Goal: Transaction & Acquisition: Purchase product/service

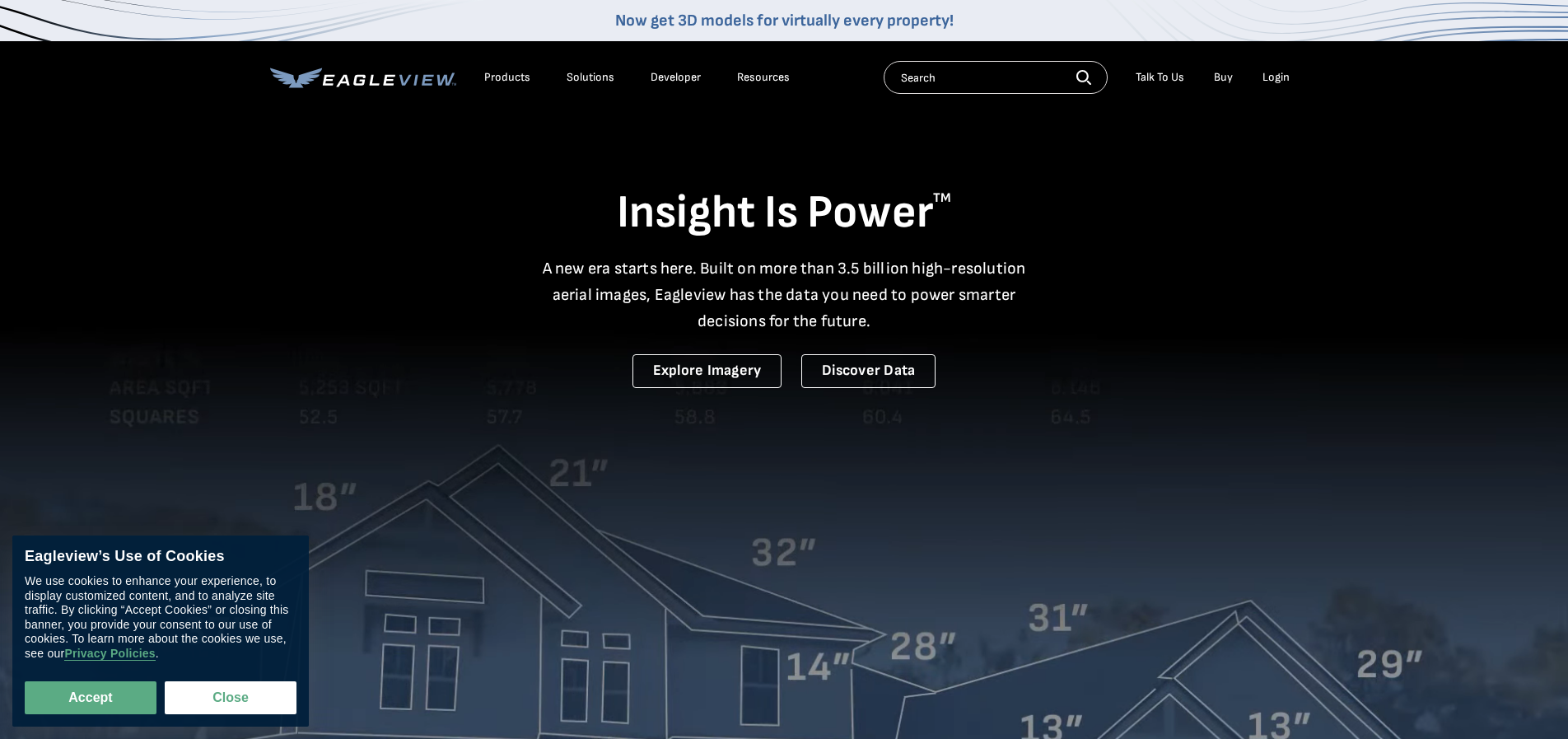
click at [1273, 80] on div "Login" at bounding box center [1275, 77] width 27 height 15
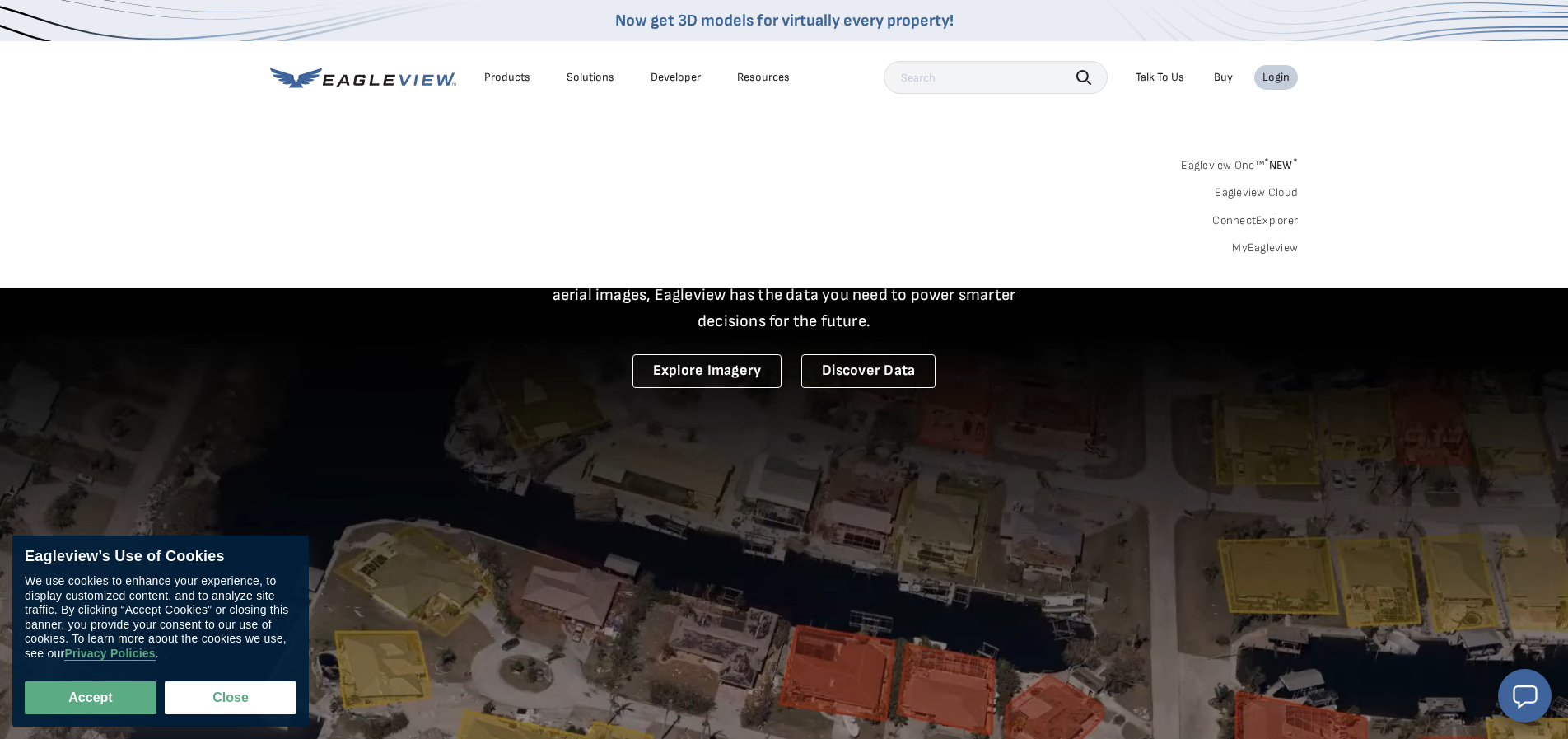
click at [1271, 248] on link "MyEagleview" at bounding box center [1264, 247] width 66 height 15
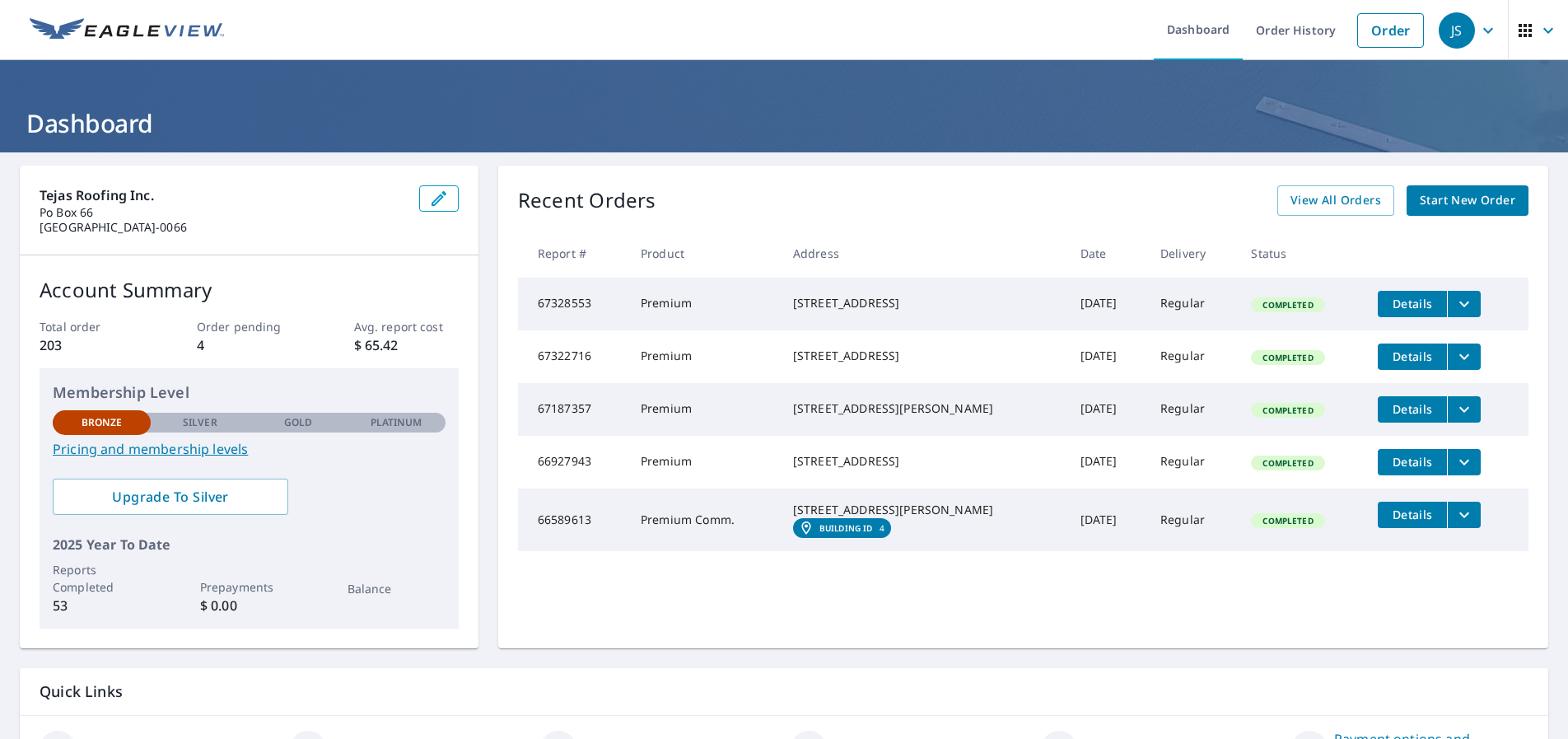
click at [1489, 196] on span "Start New Order" at bounding box center [1467, 200] width 95 height 20
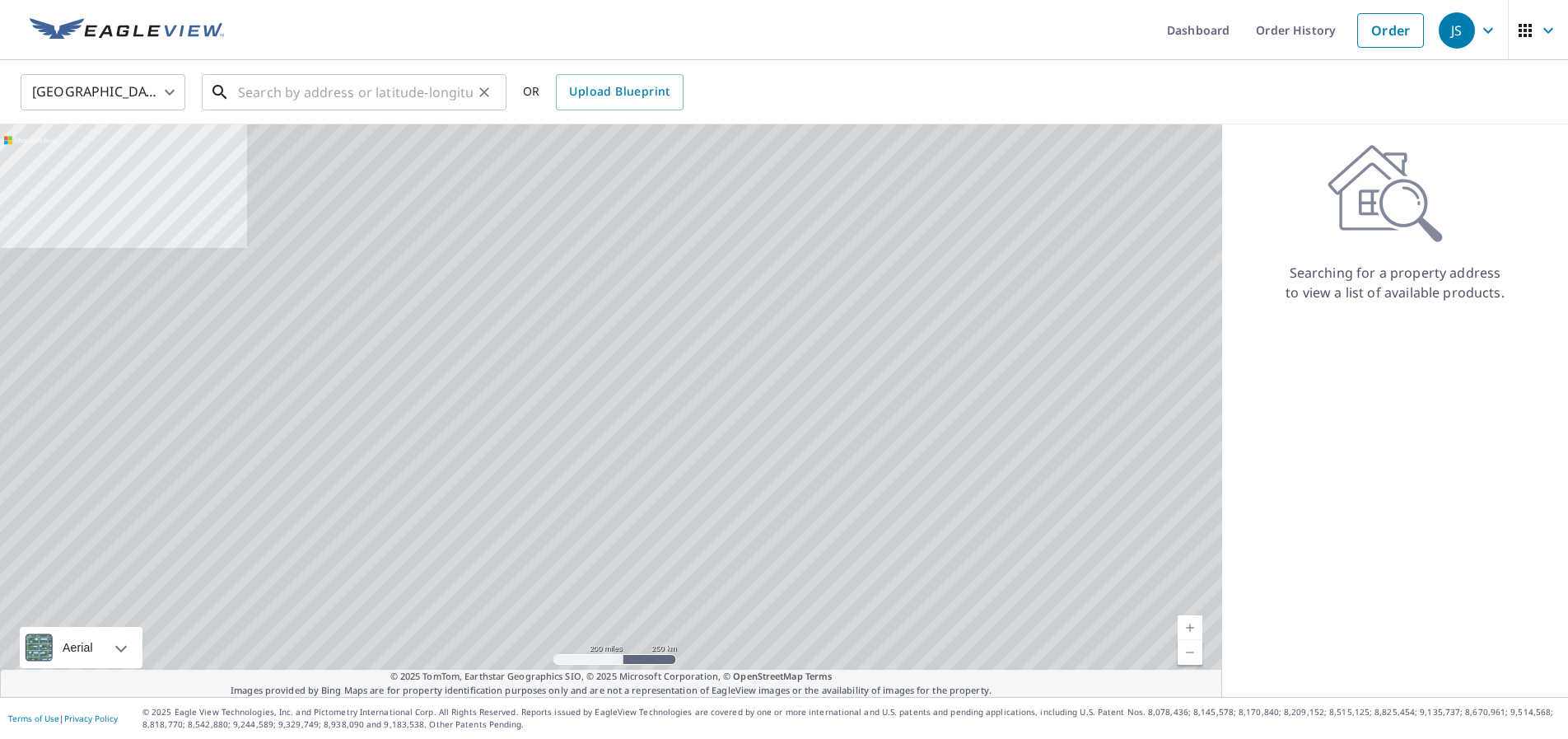
click at [266, 96] on input "text" at bounding box center [356, 92] width 235 height 46
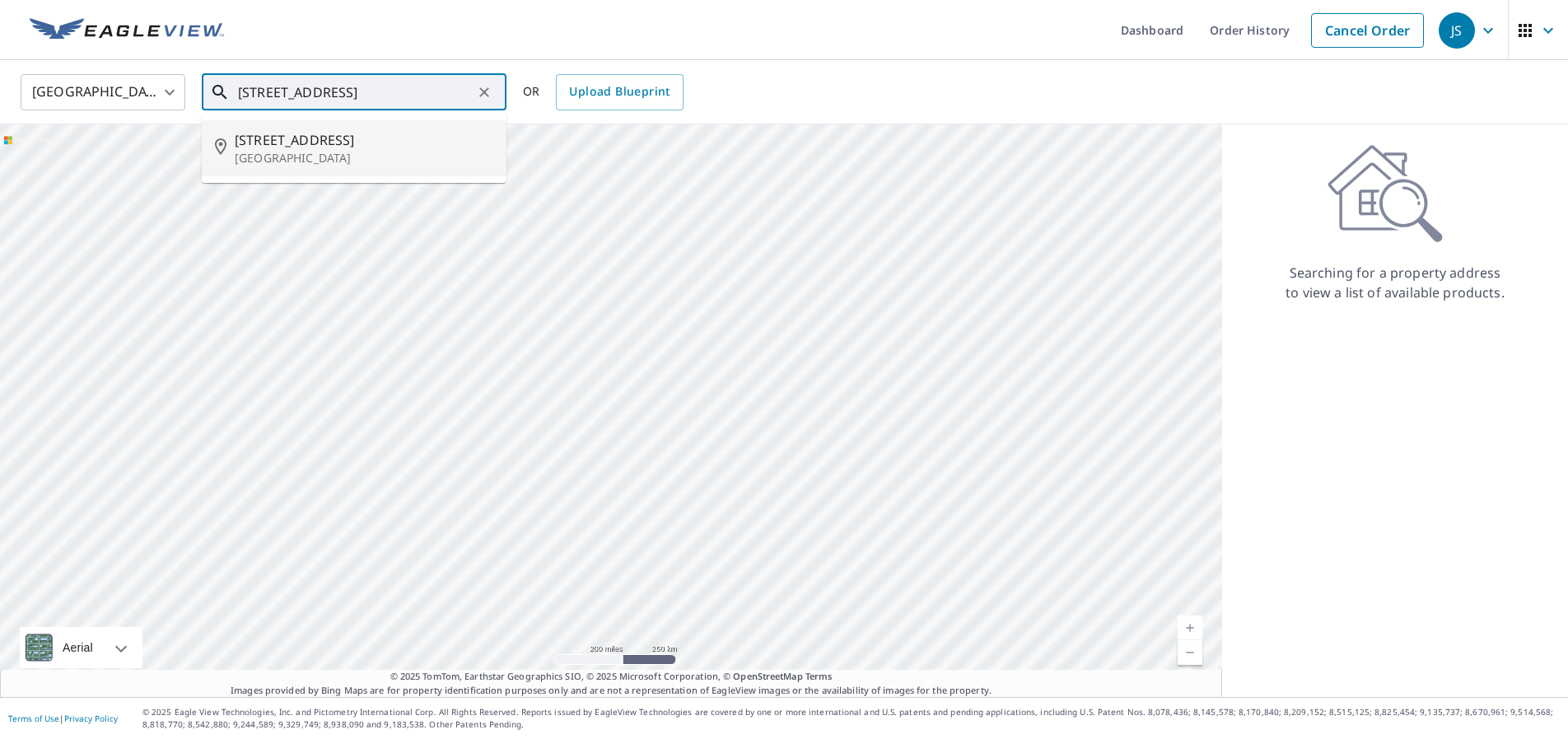
click at [334, 156] on p "Fredericksburg, TX 78624" at bounding box center [364, 158] width 259 height 17
type input "612 W Creek St Fredericksburg, TX 78624"
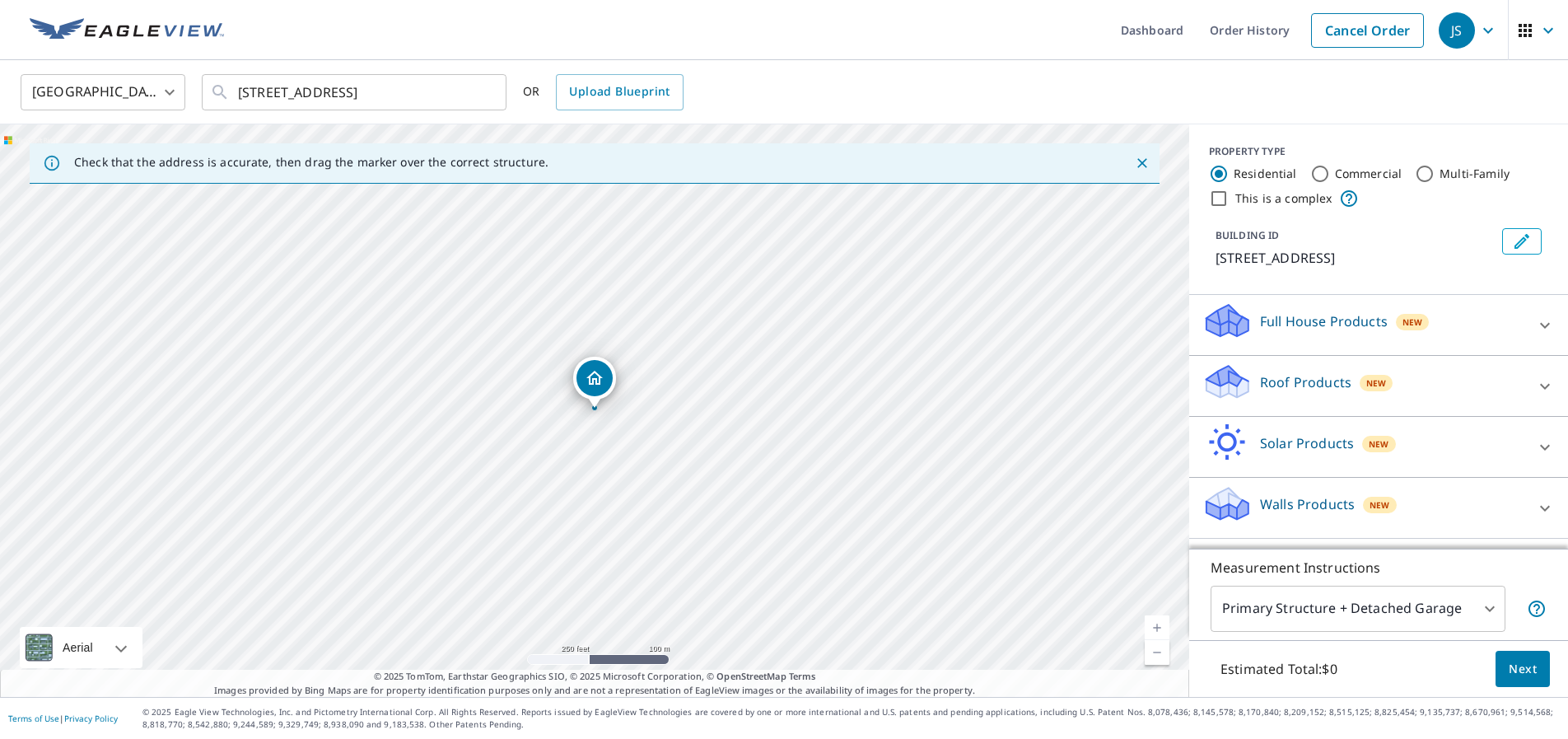
click at [1161, 627] on link "Current Level 17, Zoom In" at bounding box center [1157, 628] width 25 height 25
click at [1161, 627] on link "Current Level 18, Zoom In" at bounding box center [1157, 628] width 25 height 25
click at [1545, 388] on icon at bounding box center [1544, 386] width 10 height 6
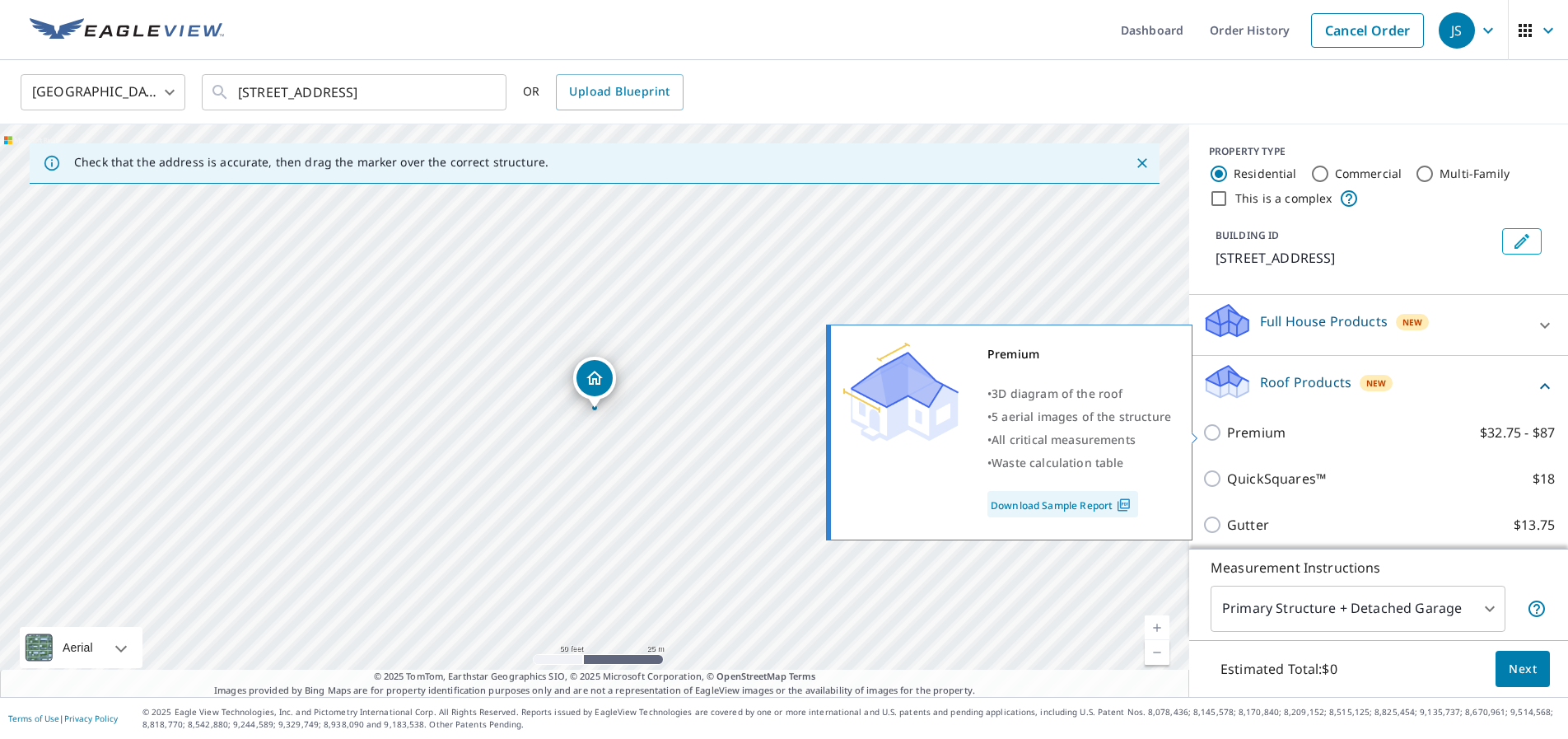
click at [1212, 435] on input "Premium $32.75 - $87" at bounding box center [1214, 433] width 25 height 19
checkbox input "true"
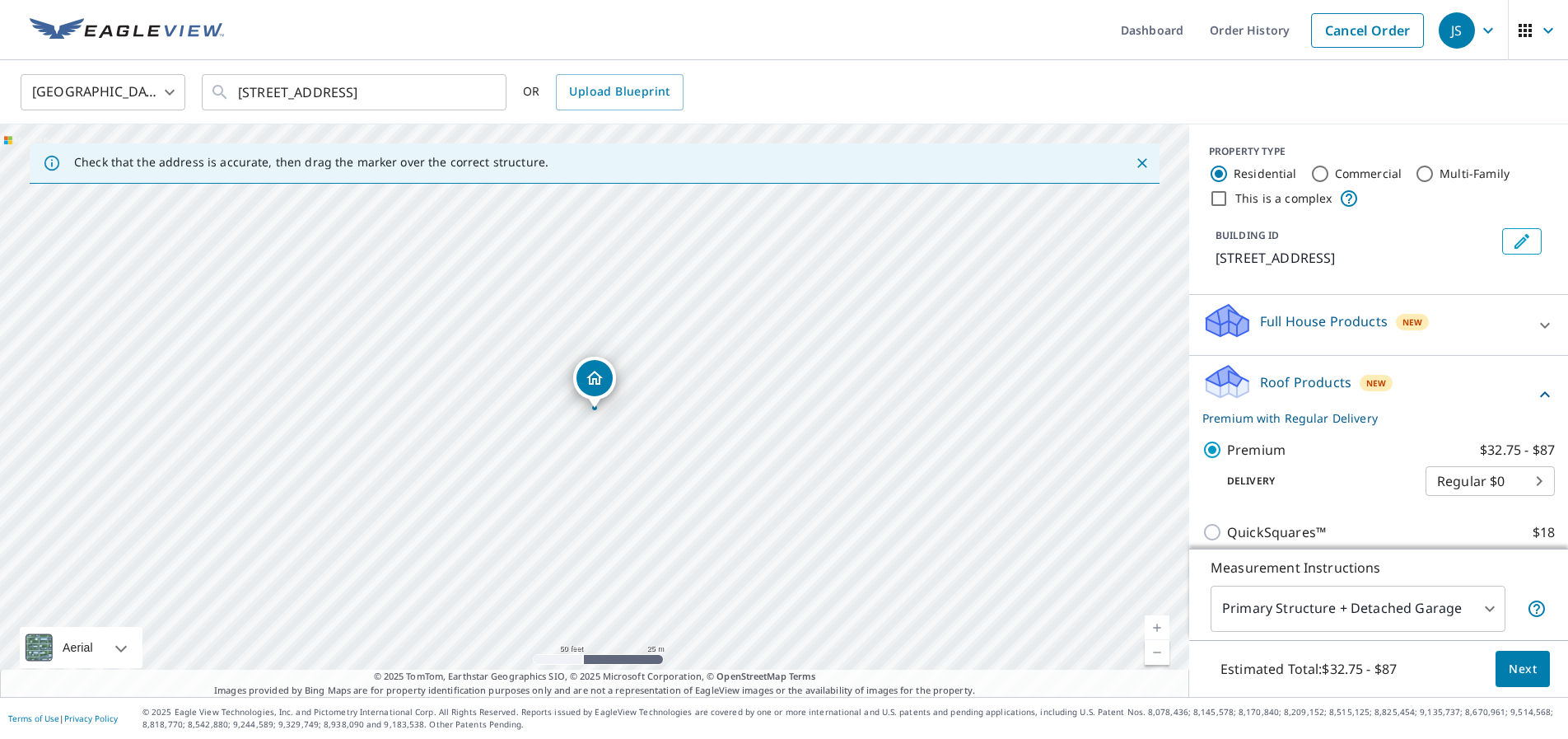
click at [1221, 200] on input "This is a complex" at bounding box center [1219, 199] width 19 height 19
checkbox input "true"
radio input "false"
radio input "true"
type input "4"
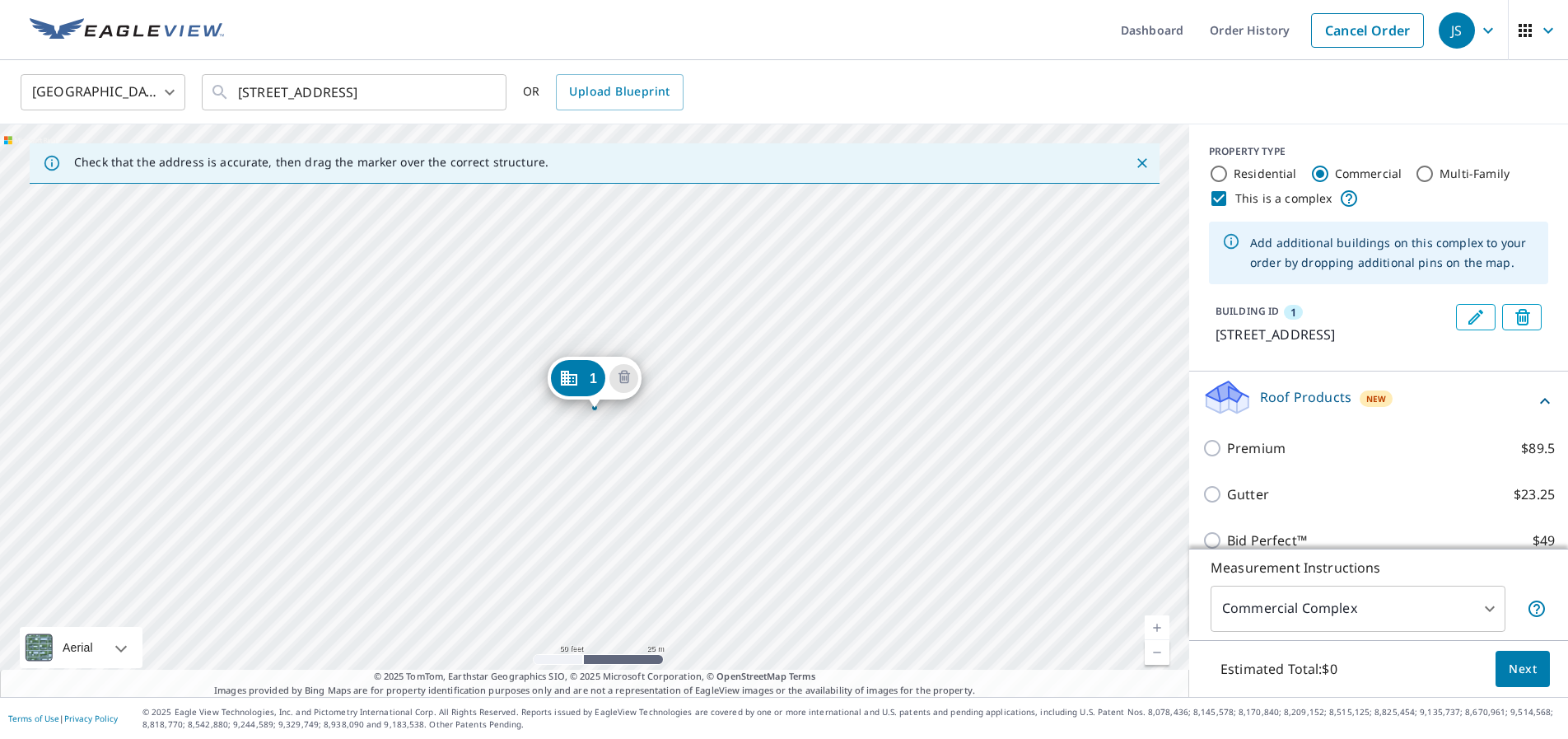
click at [1154, 622] on link "Current Level 19, Zoom In" at bounding box center [1157, 628] width 25 height 25
click at [646, 263] on div "1 612 W Creek St Fredericksburg, TX 78624" at bounding box center [594, 411] width 1189 height 573
click at [1141, 159] on icon "Close" at bounding box center [1142, 162] width 17 height 17
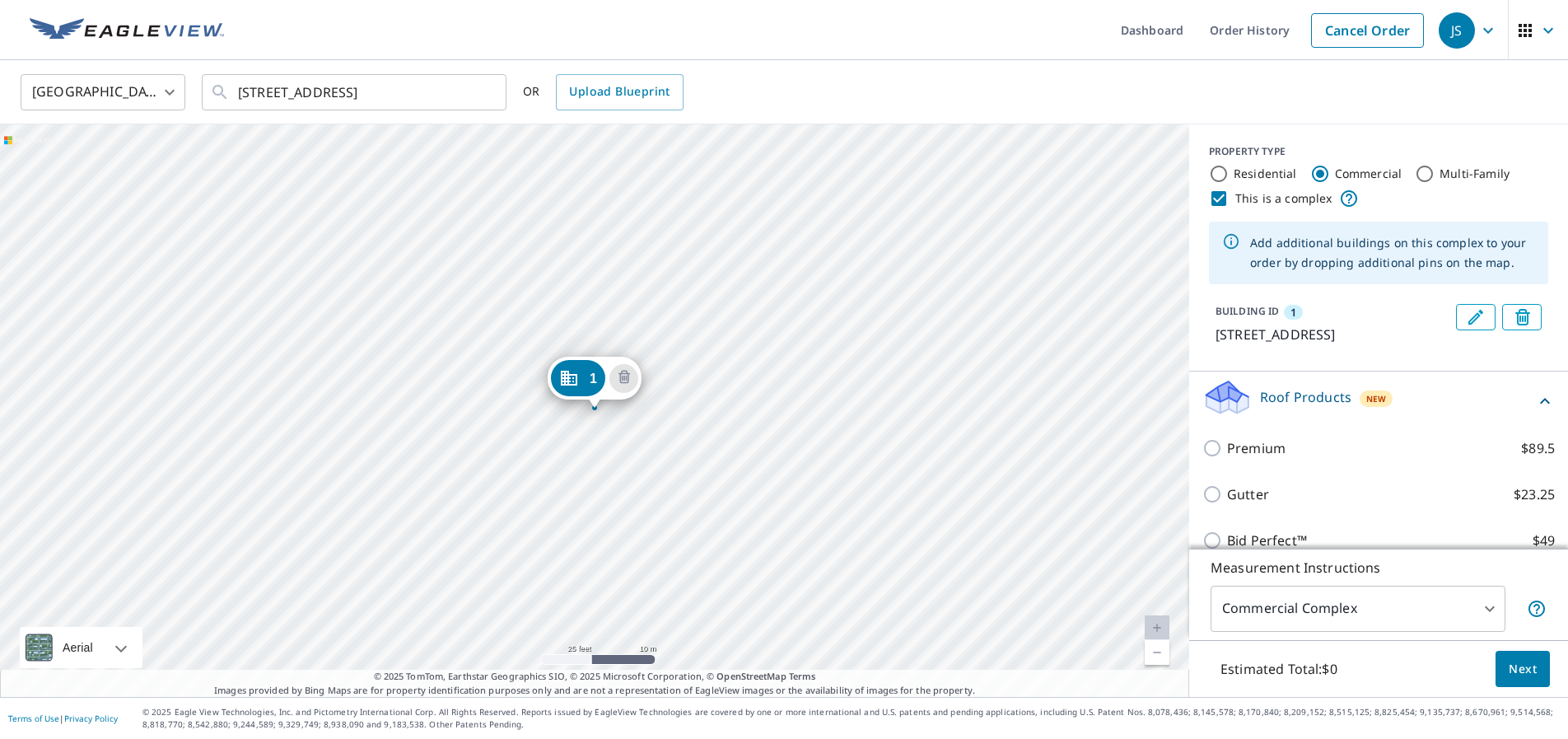
click at [1217, 172] on input "Residential" at bounding box center [1219, 174] width 19 height 19
radio input "true"
type input "1"
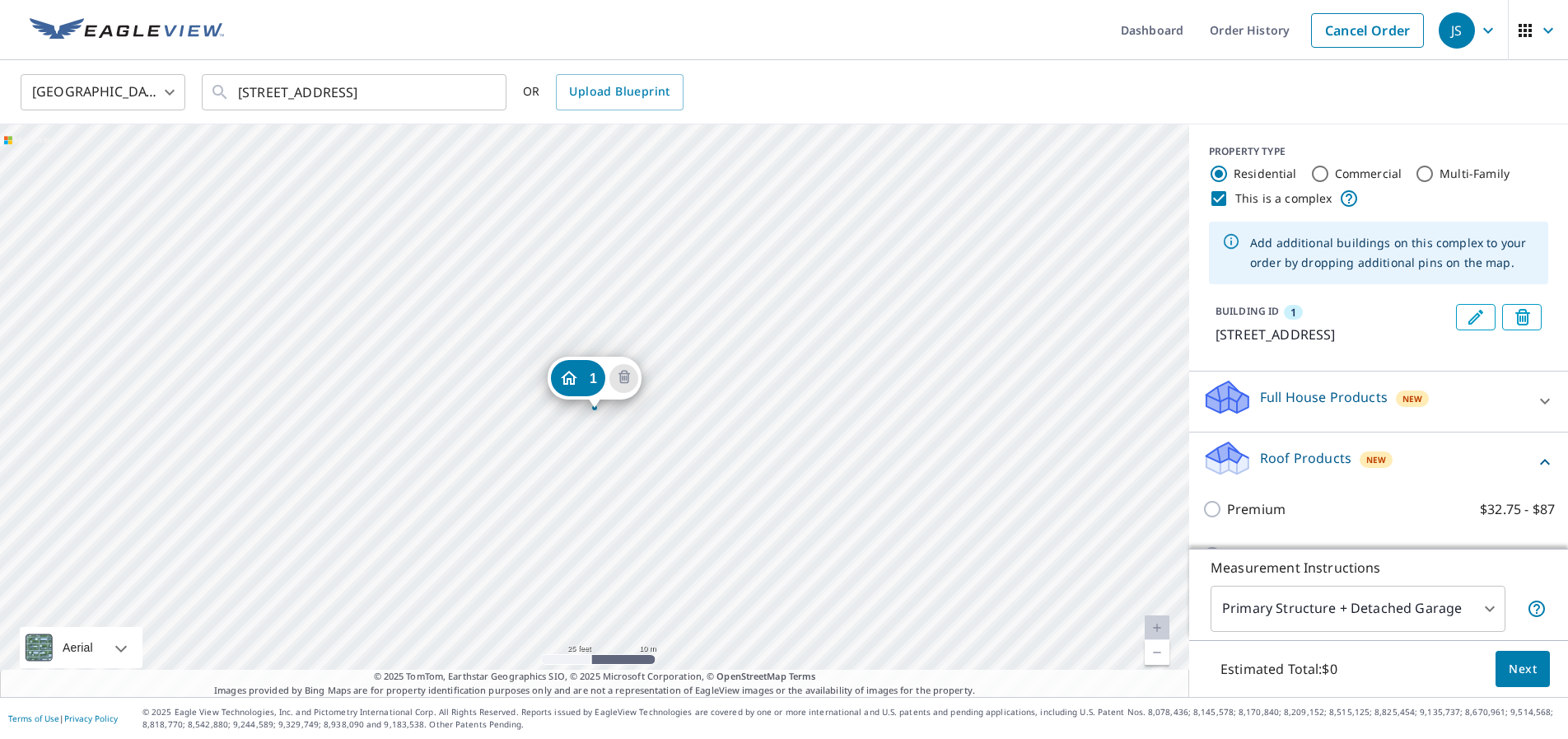
click at [647, 260] on div "1 612 W Creek St Fredericksburg, TX 78624" at bounding box center [594, 411] width 1189 height 573
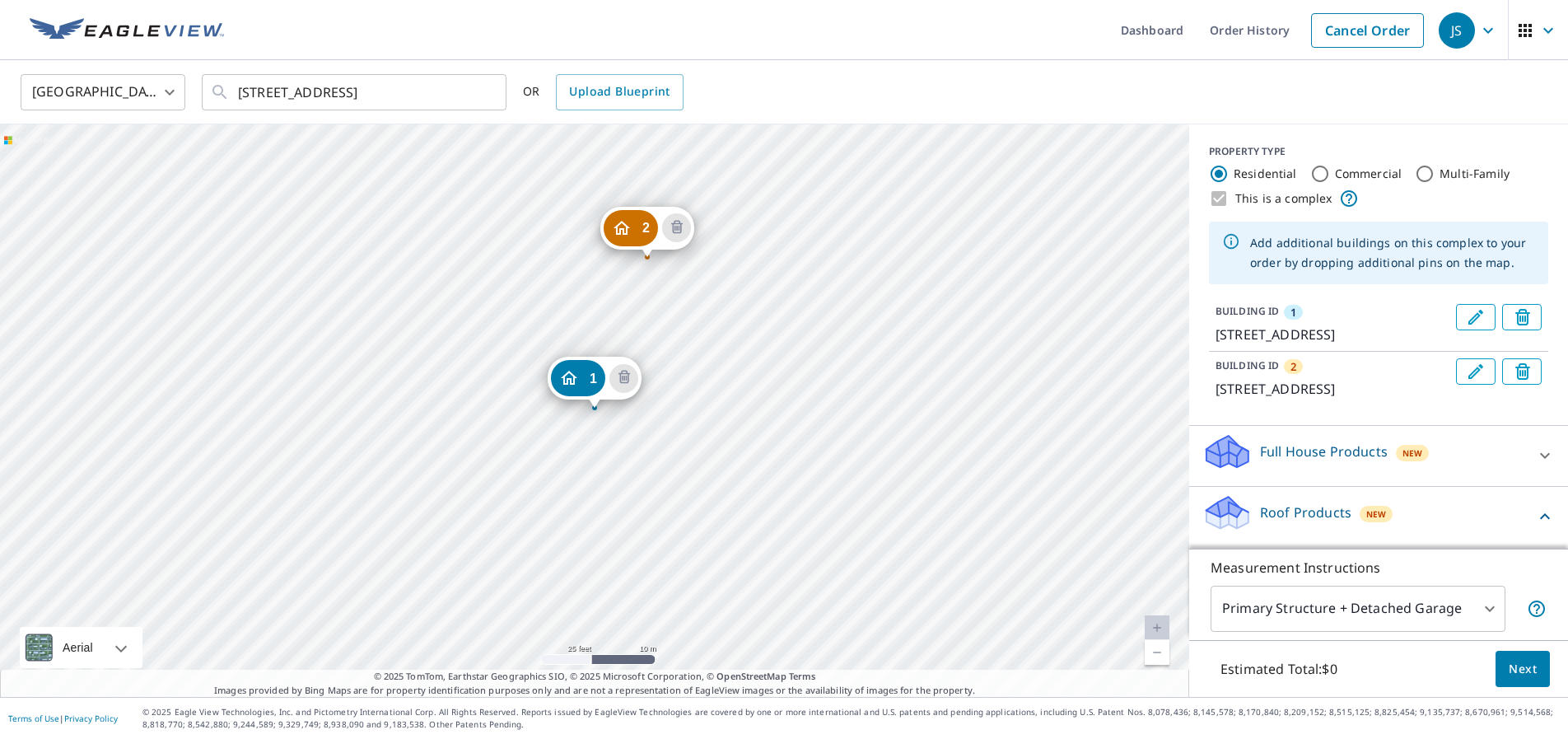
click at [744, 242] on div "2 612 W Creek St Fredericksburg, TX 78624 1 612 W Creek St Fredericksburg, TX 7…" at bounding box center [594, 411] width 1189 height 573
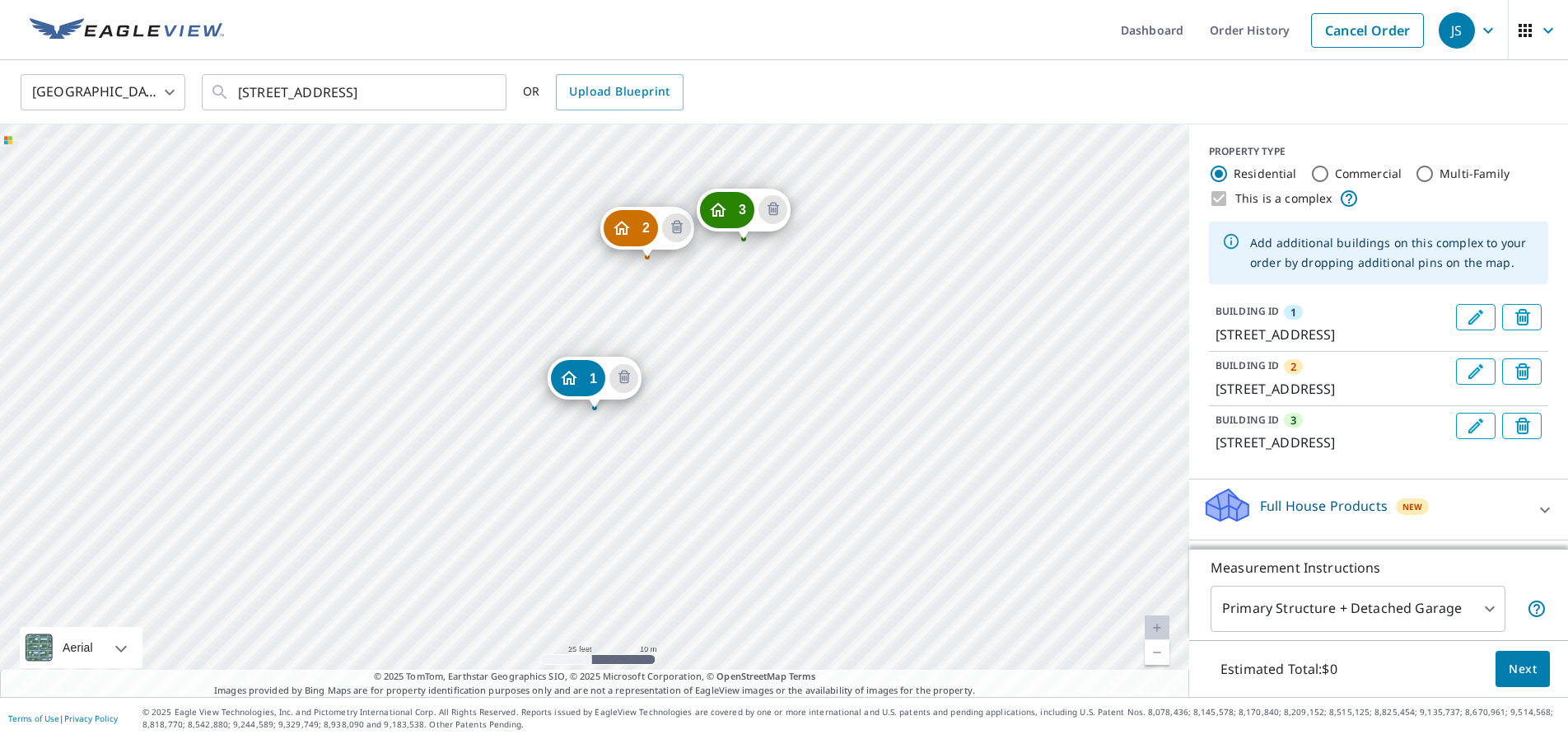
click at [823, 260] on div "2 612 W Creek St Fredericksburg, TX 78624 3 612 W Creek St Fredericksburg, TX 7…" at bounding box center [594, 411] width 1189 height 573
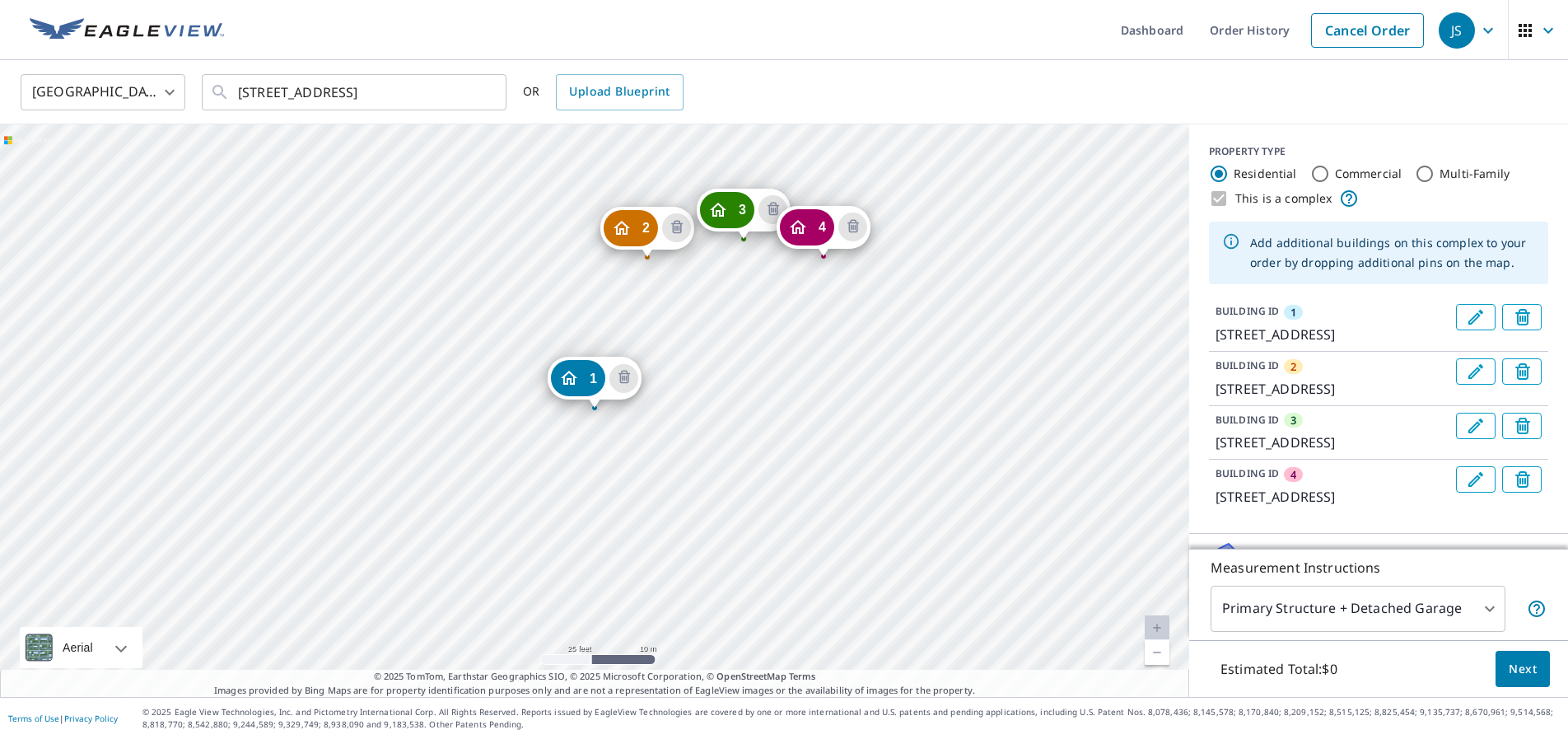
click at [718, 162] on div "2 612 W Creek St Fredericksburg, TX 78624 3 612 W Creek St Fredericksburg, TX 7…" at bounding box center [594, 411] width 1189 height 573
click at [1519, 666] on span "Next" at bounding box center [1522, 668] width 28 height 20
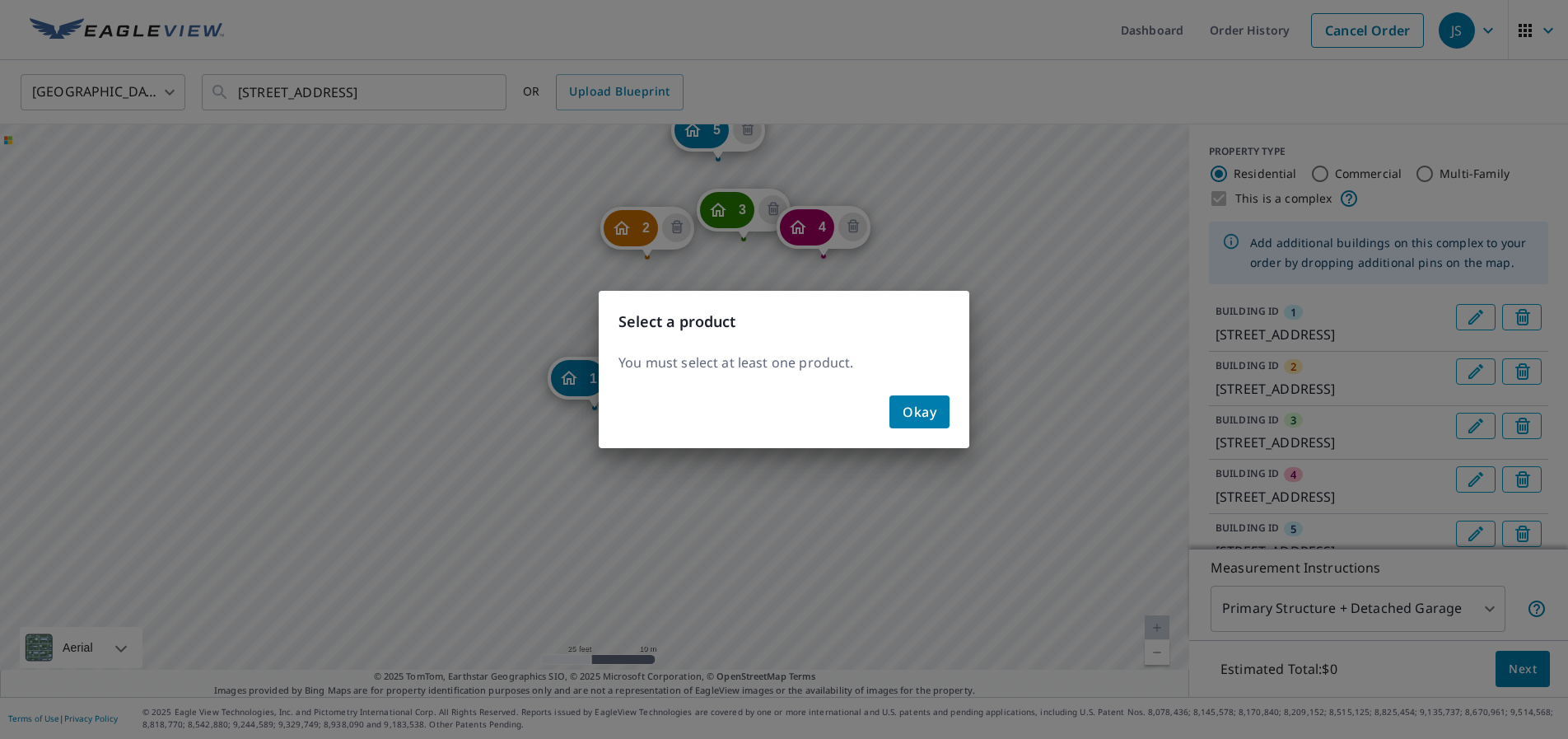
click at [918, 424] on button "Okay" at bounding box center [919, 411] width 60 height 33
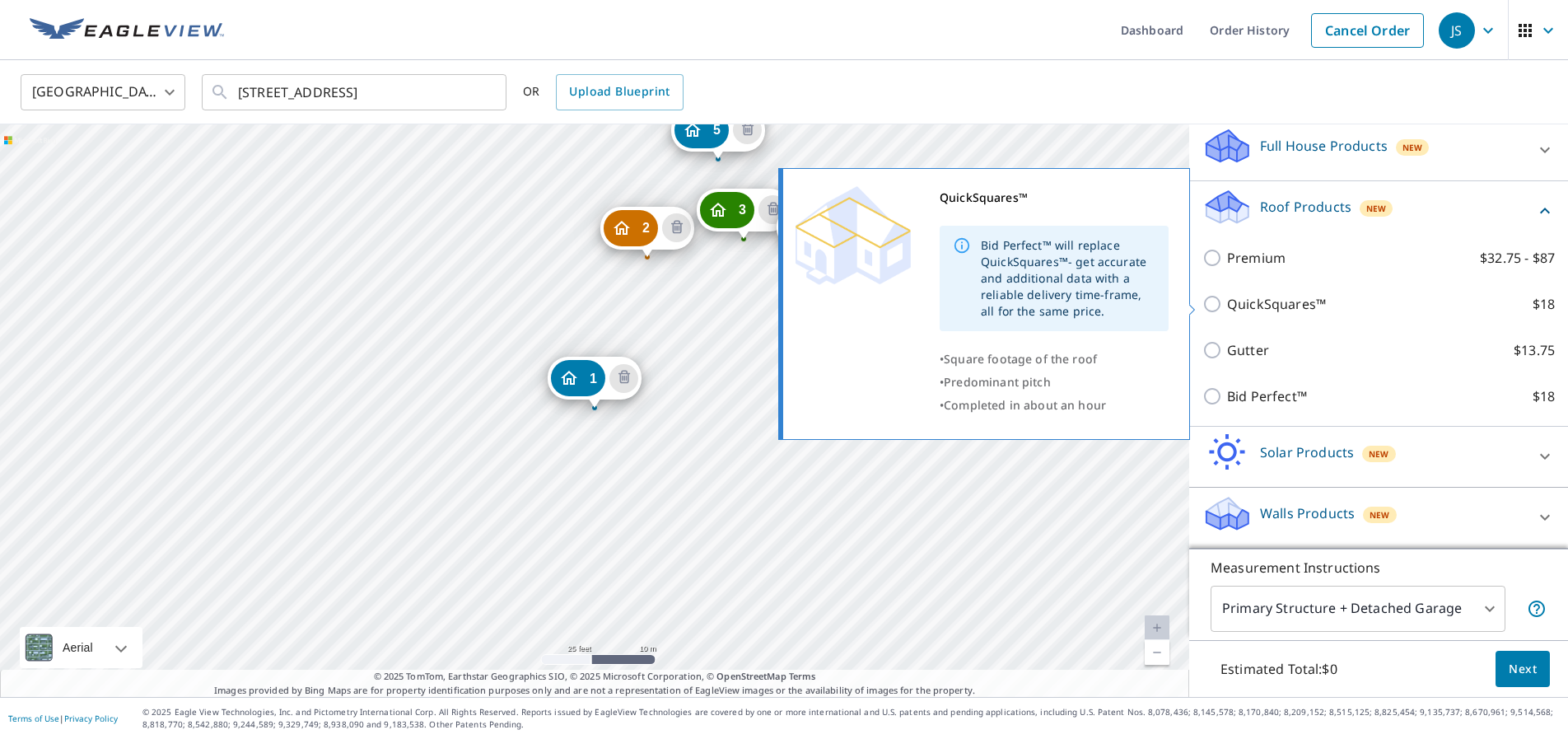
scroll to position [567, 0]
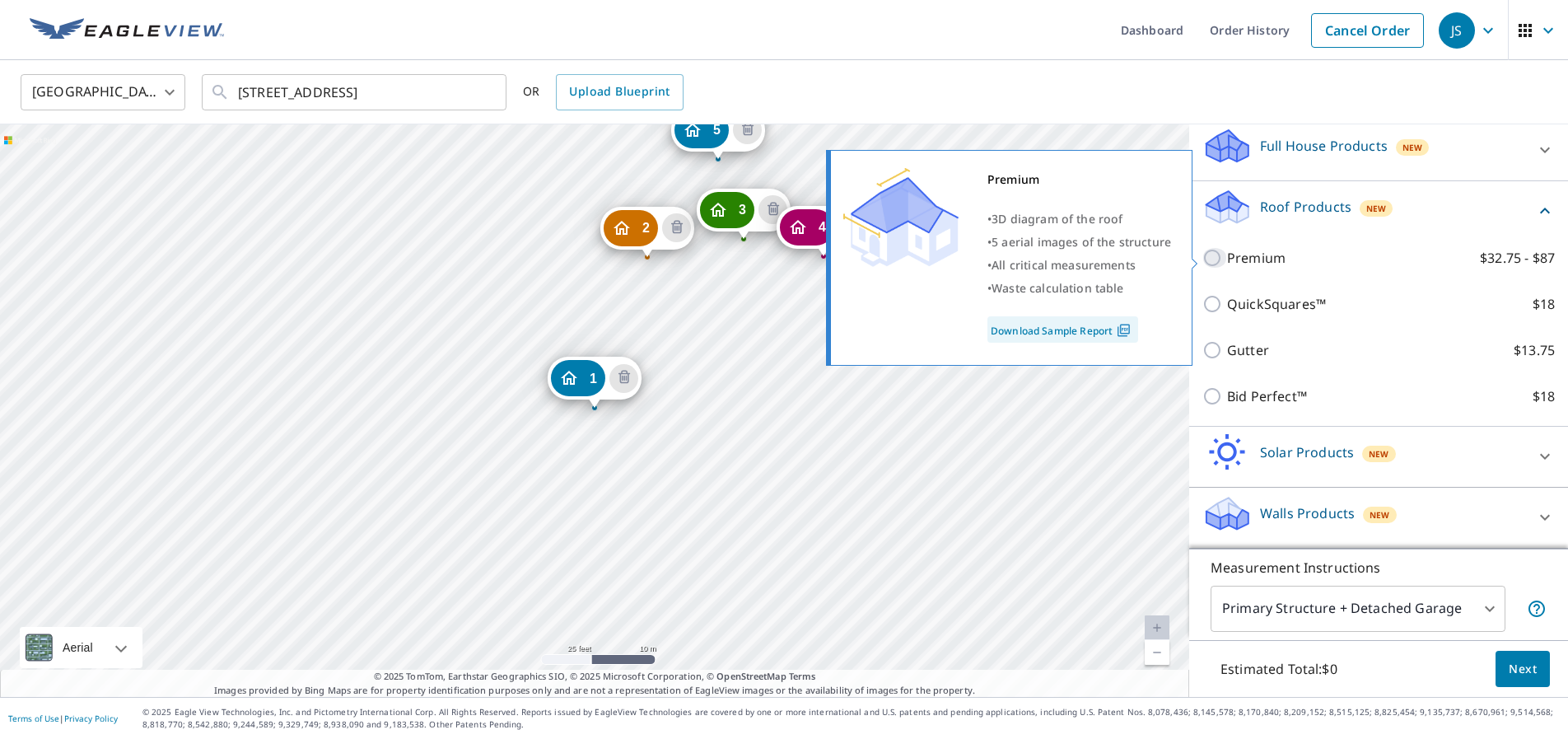
click at [1212, 258] on input "Premium $32.75 - $87" at bounding box center [1214, 258] width 25 height 19
checkbox input "true"
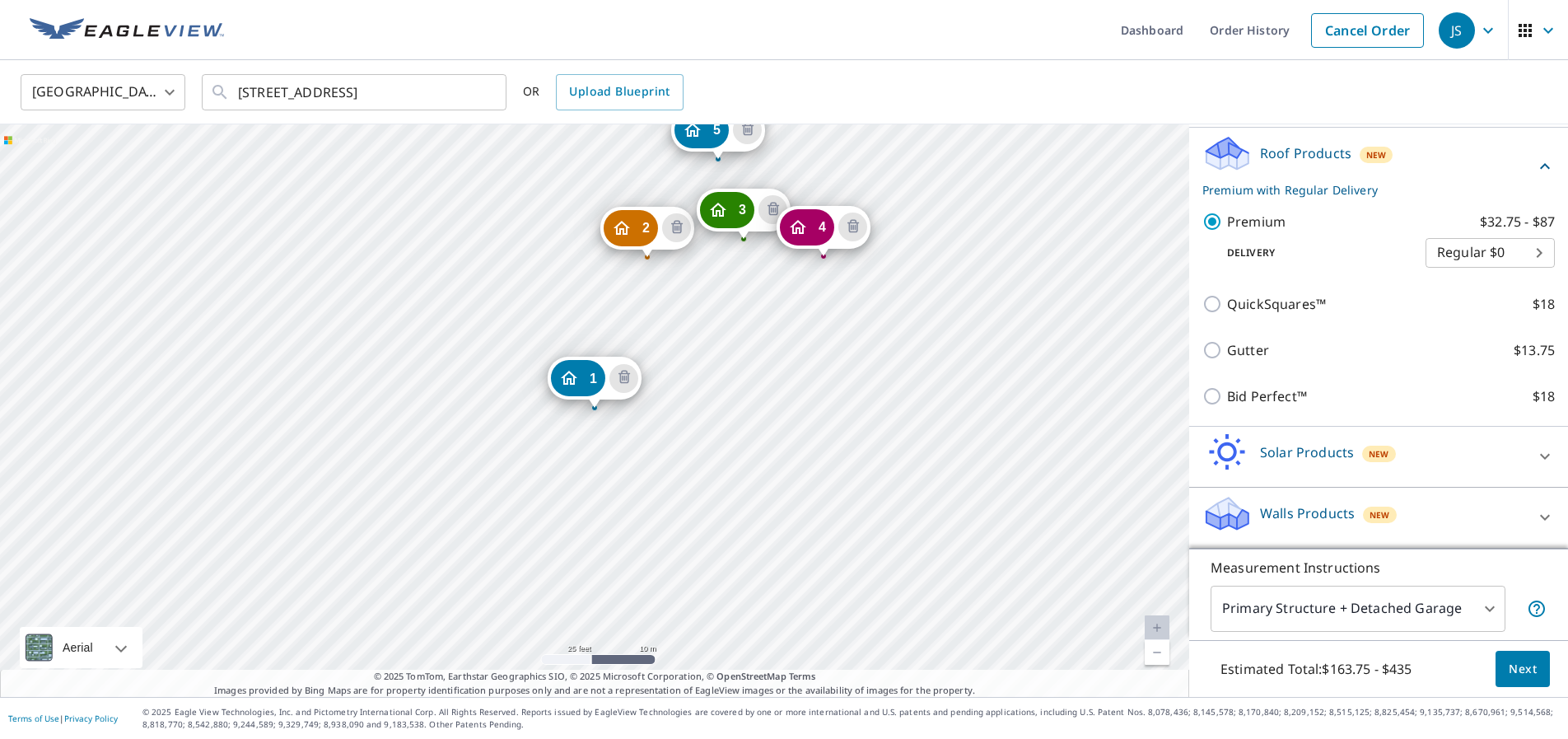
click at [1527, 667] on span "Next" at bounding box center [1522, 668] width 28 height 20
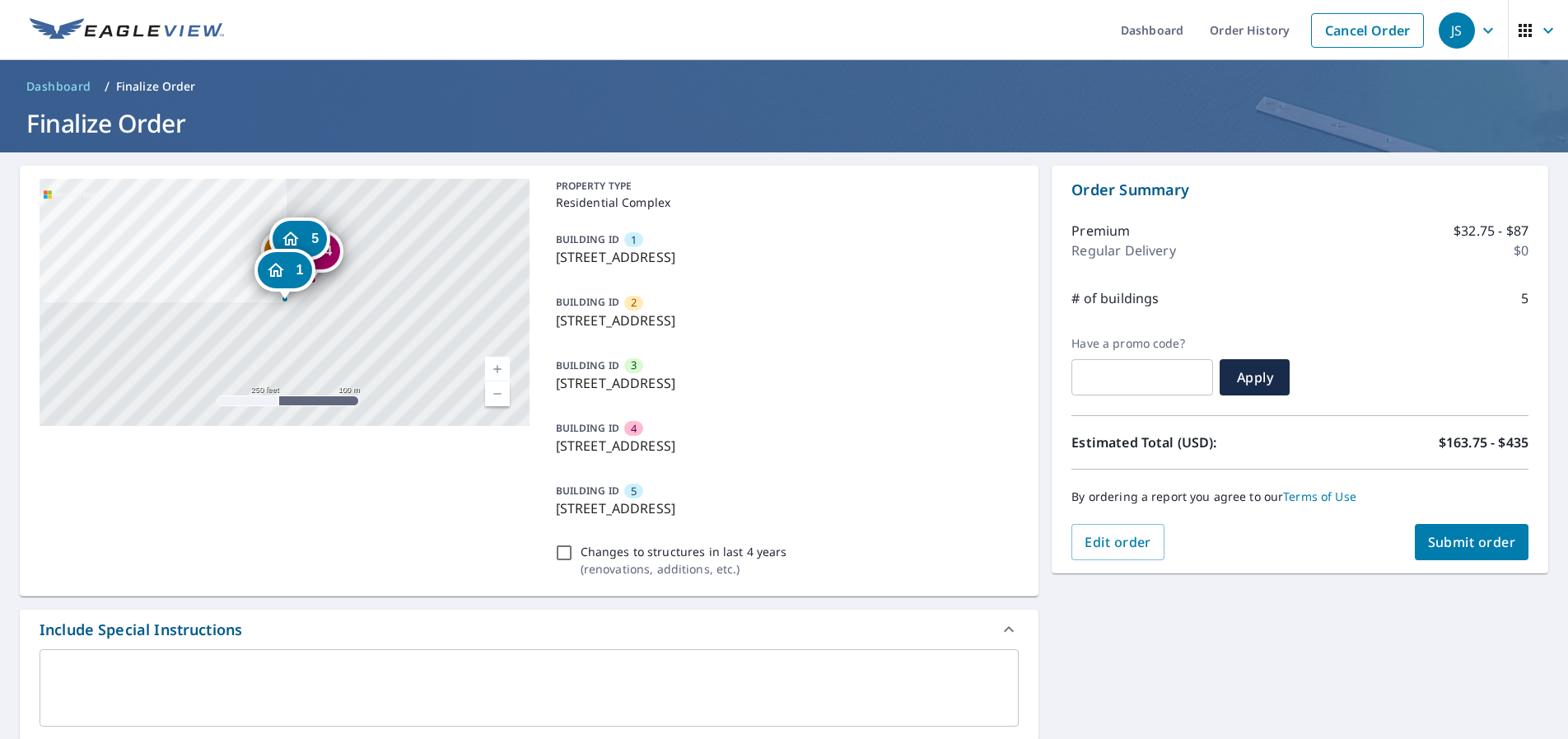
click at [1479, 538] on span "Submit order" at bounding box center [1472, 542] width 88 height 19
